Goal: Information Seeking & Learning: Learn about a topic

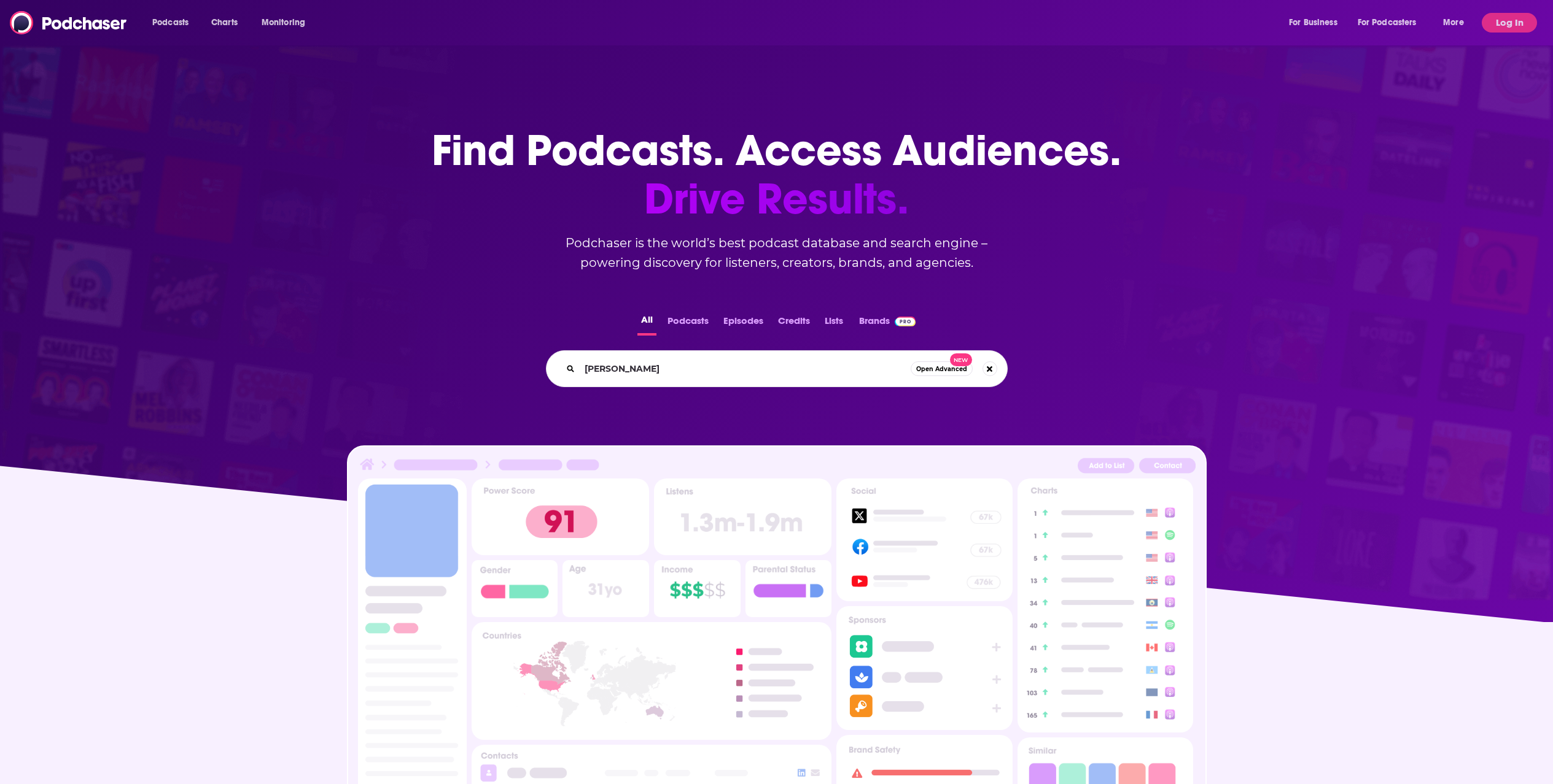
type input "[PERSON_NAME]"
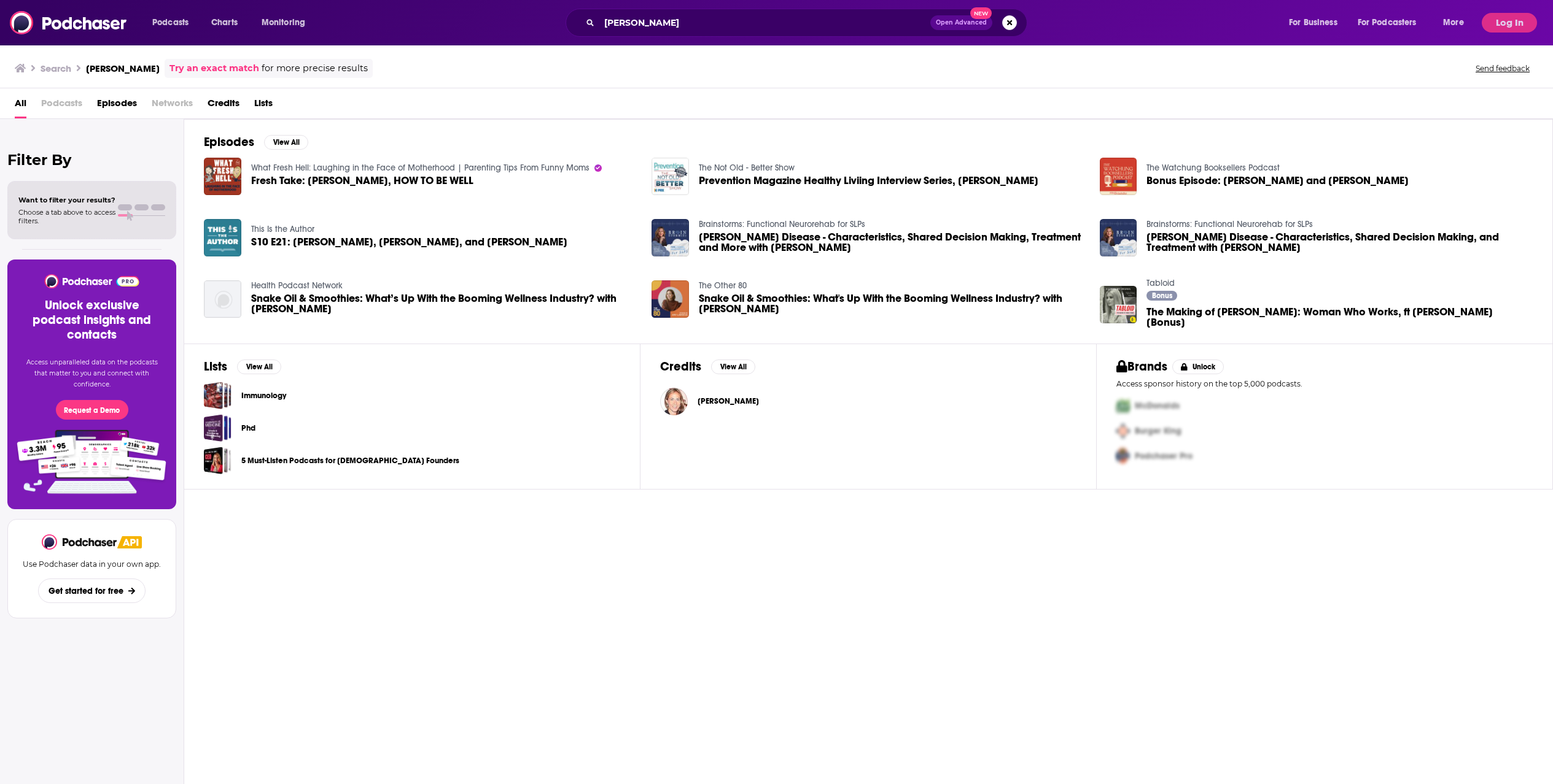
click at [135, 106] on span "Episodes" at bounding box center [117, 105] width 40 height 25
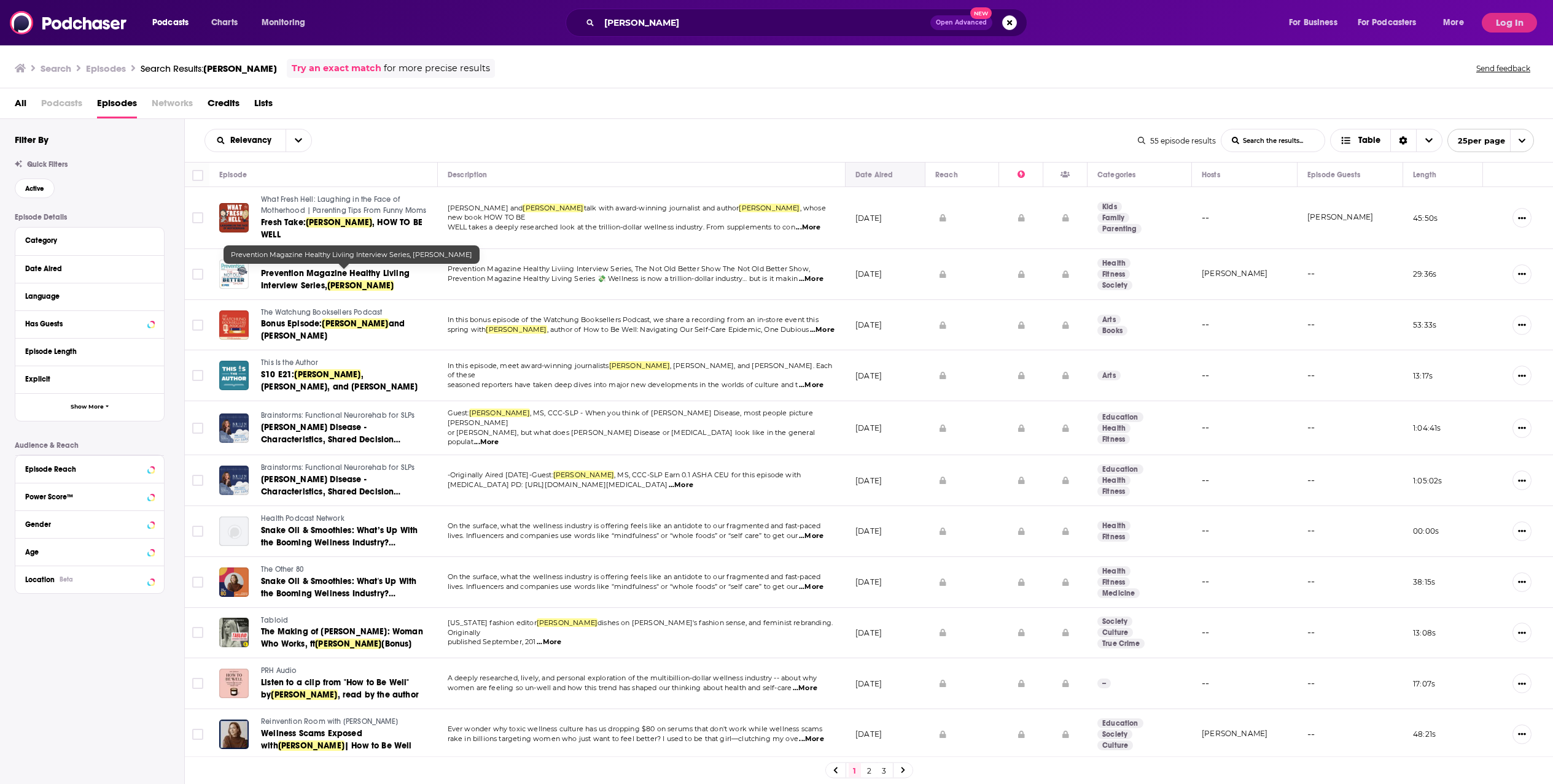
click at [894, 175] on div "Date Aired" at bounding box center [885, 175] width 60 height 15
click at [876, 173] on div "Date Aired" at bounding box center [874, 175] width 38 height 15
click at [299, 140] on icon "open menu" at bounding box center [297, 141] width 7 height 4
click at [263, 223] on span "New" at bounding box center [265, 224] width 73 height 7
